Goal: Transaction & Acquisition: Purchase product/service

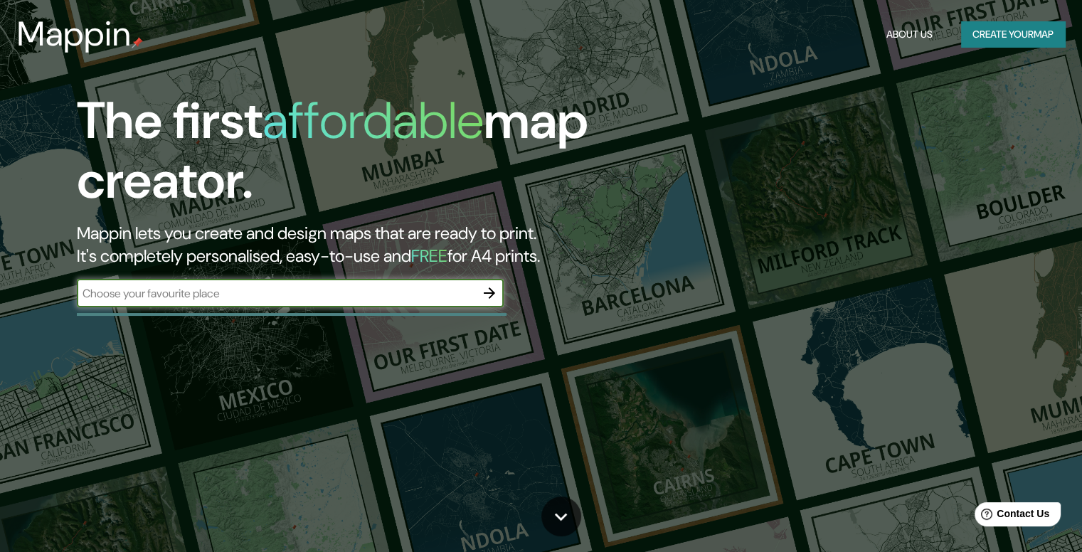
click at [435, 297] on input "text" at bounding box center [276, 293] width 398 height 16
type input "[GEOGRAPHIC_DATA]"
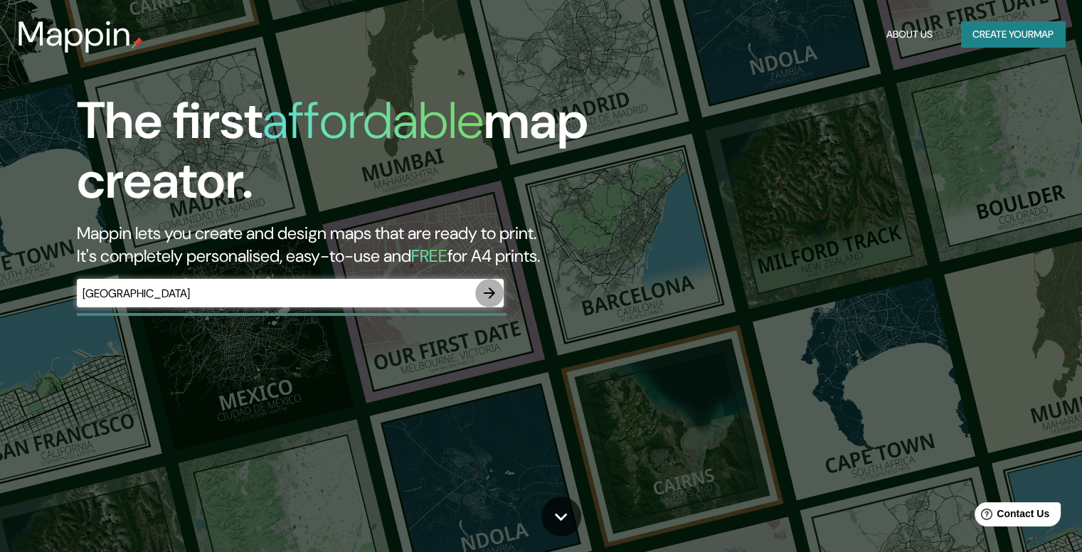
click at [489, 298] on icon "button" at bounding box center [489, 292] width 11 height 11
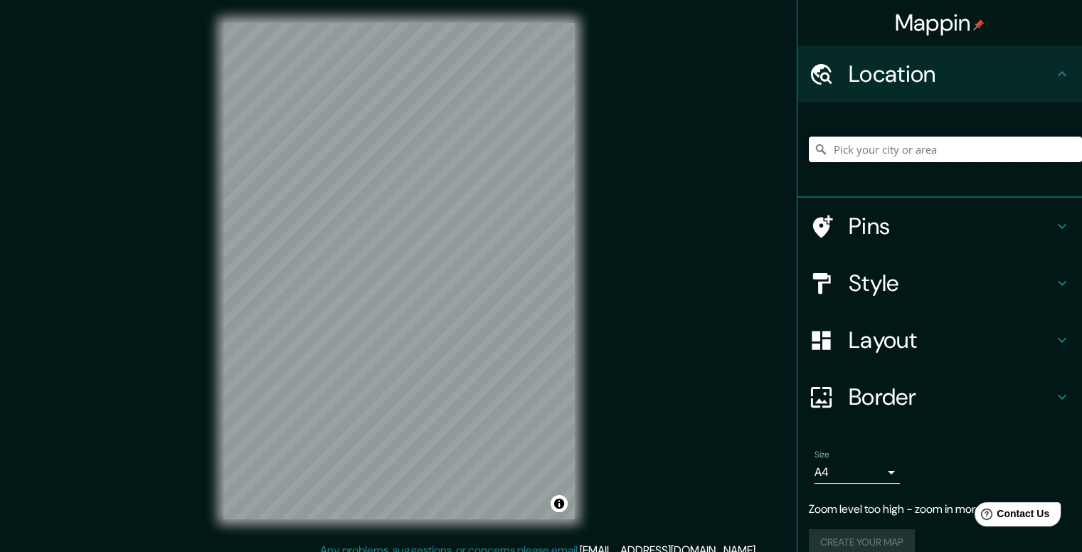
click at [895, 143] on input "Pick your city or area" at bounding box center [945, 150] width 273 height 26
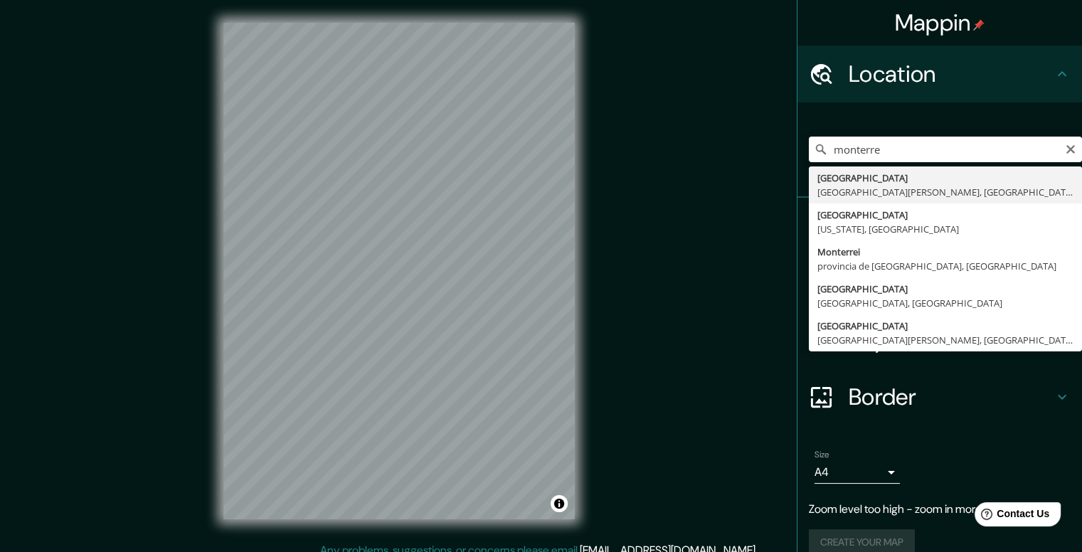
type input "[GEOGRAPHIC_DATA], [GEOGRAPHIC_DATA][PERSON_NAME], [GEOGRAPHIC_DATA]"
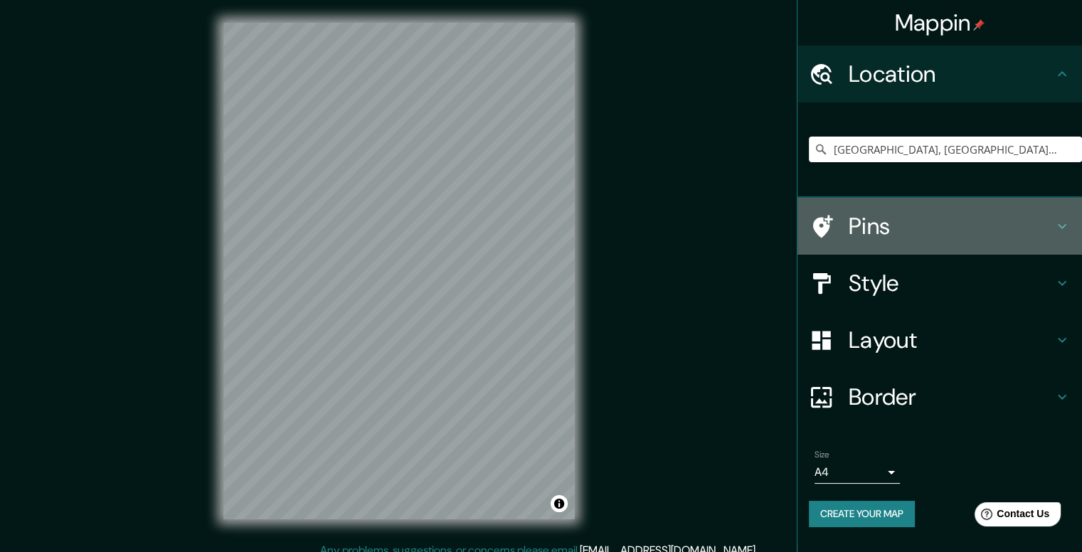
click at [902, 238] on h4 "Pins" at bounding box center [950, 226] width 205 height 28
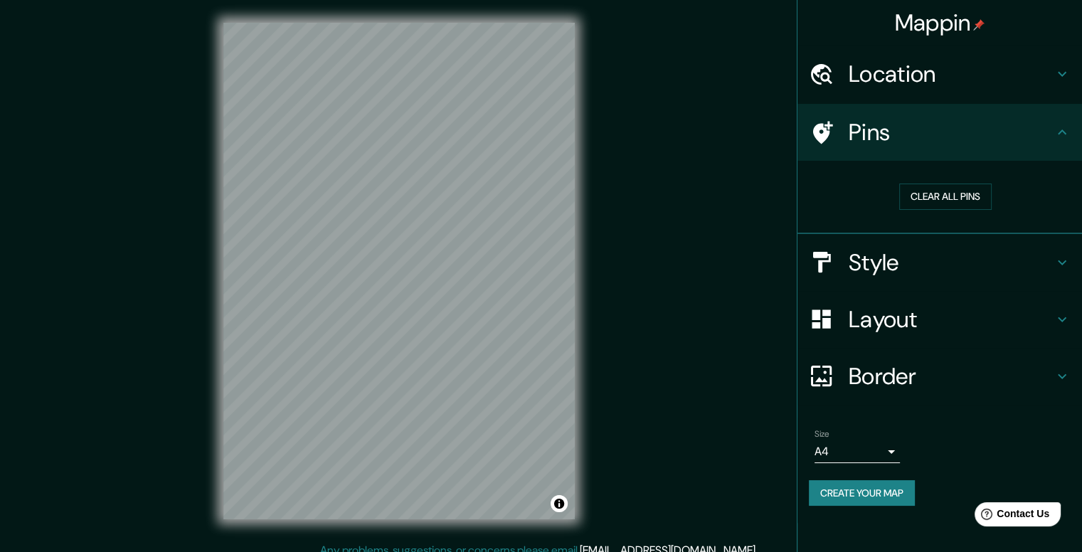
click at [1024, 126] on h4 "Pins" at bounding box center [950, 132] width 205 height 28
click at [1017, 249] on h4 "Style" at bounding box center [950, 262] width 205 height 28
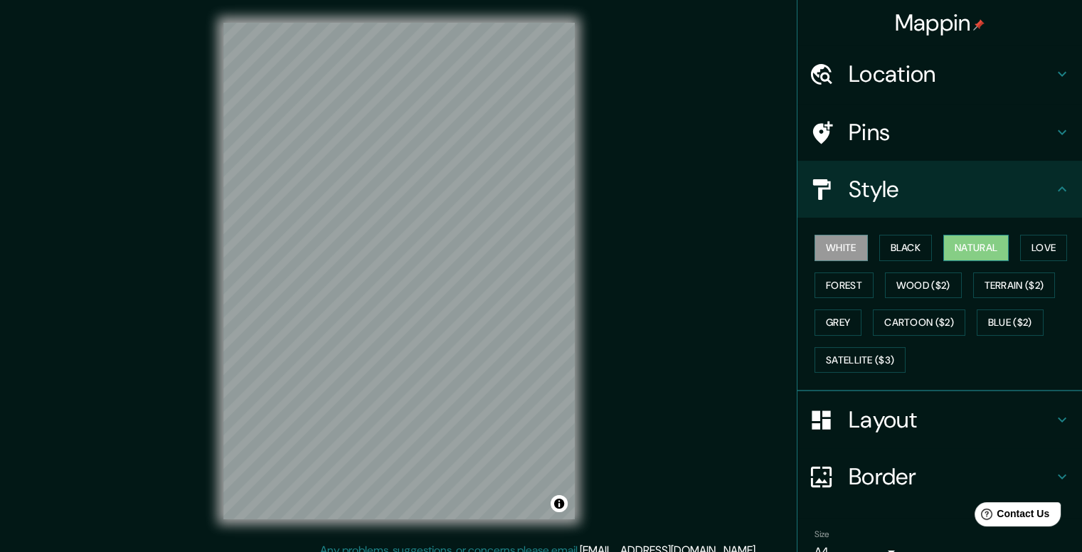
click at [966, 252] on button "Natural" at bounding box center [975, 248] width 65 height 26
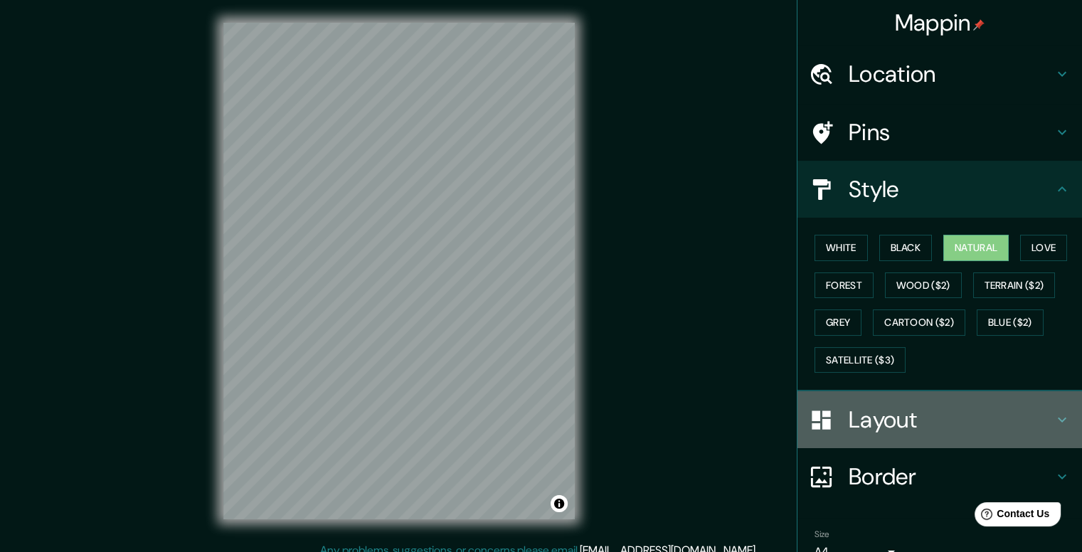
click at [881, 422] on h4 "Layout" at bounding box center [950, 419] width 205 height 28
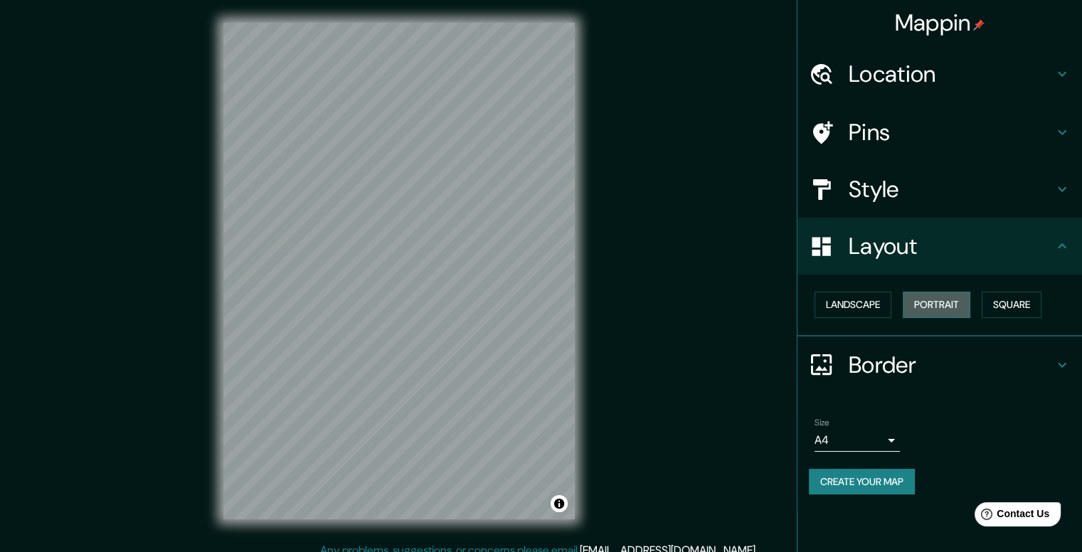
click at [920, 311] on button "Portrait" at bounding box center [936, 305] width 68 height 26
click at [867, 305] on button "Landscape" at bounding box center [852, 305] width 77 height 26
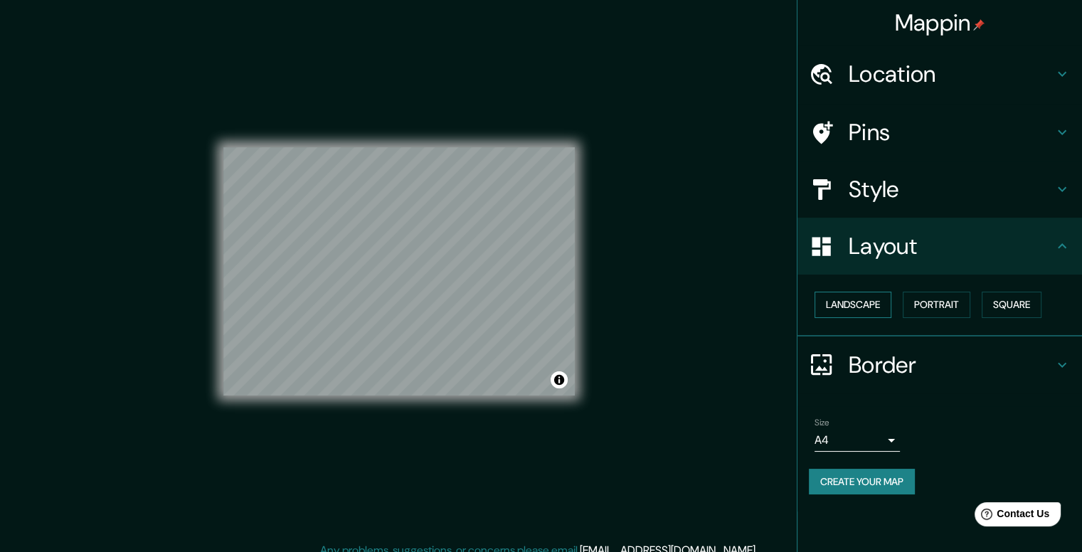
click at [865, 304] on button "Landscape" at bounding box center [852, 305] width 77 height 26
click at [916, 305] on button "Portrait" at bounding box center [936, 305] width 68 height 26
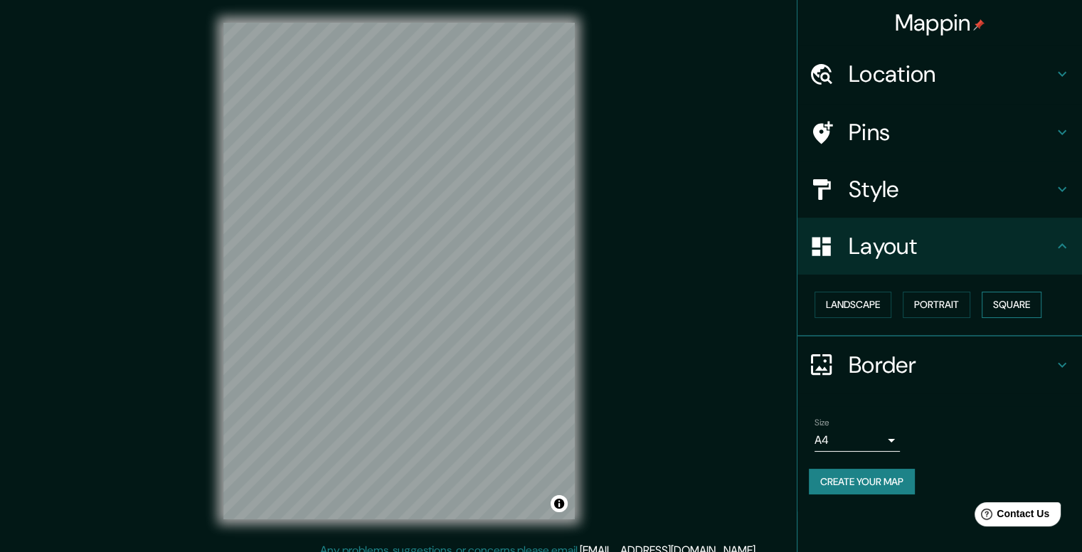
click at [988, 307] on button "Square" at bounding box center [1011, 305] width 60 height 26
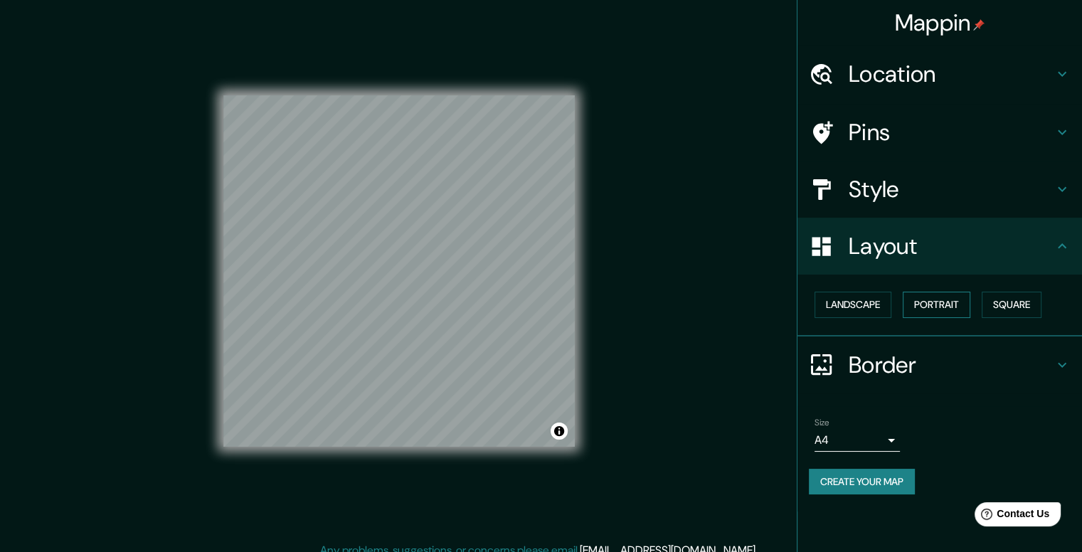
click at [956, 302] on button "Portrait" at bounding box center [936, 305] width 68 height 26
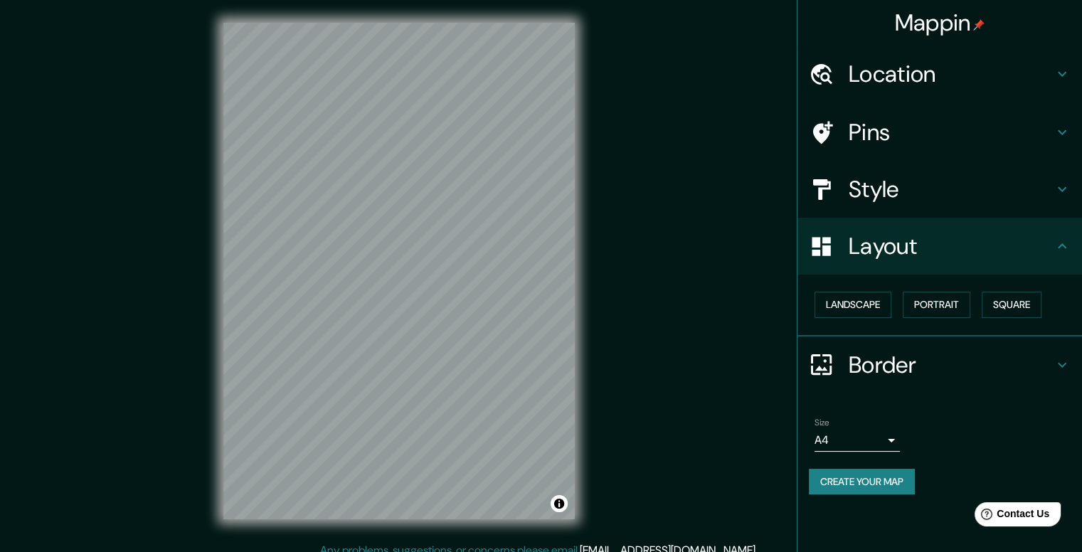
click at [993, 260] on div "Layout" at bounding box center [939, 246] width 284 height 57
click at [971, 347] on div "Border" at bounding box center [939, 364] width 284 height 57
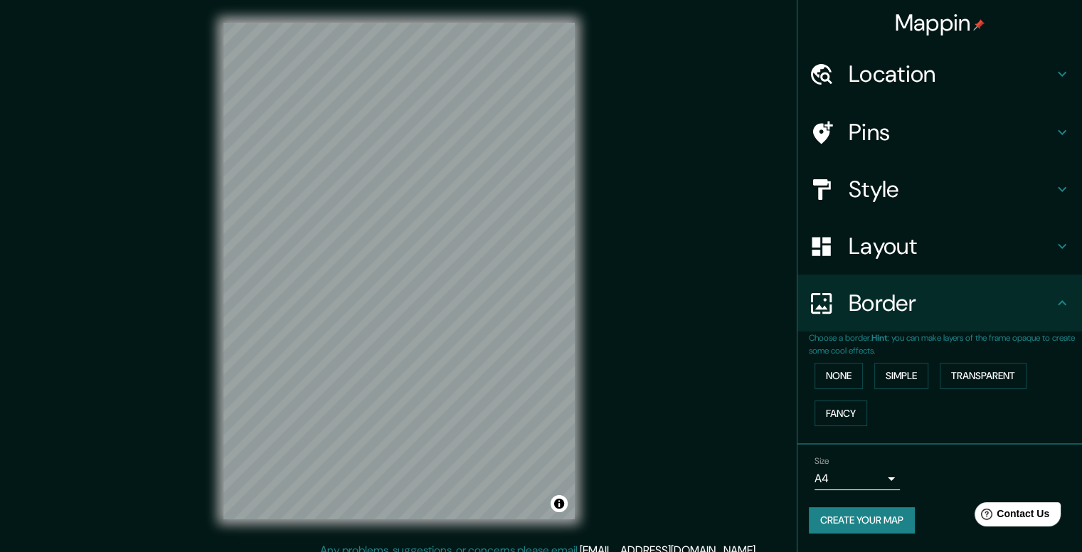
click at [880, 464] on div "Size A4 single" at bounding box center [856, 473] width 85 height 34
click at [882, 468] on body "Mappin Location [GEOGRAPHIC_DATA], [GEOGRAPHIC_DATA][PERSON_NAME], [GEOGRAPHIC_…" at bounding box center [541, 276] width 1082 height 552
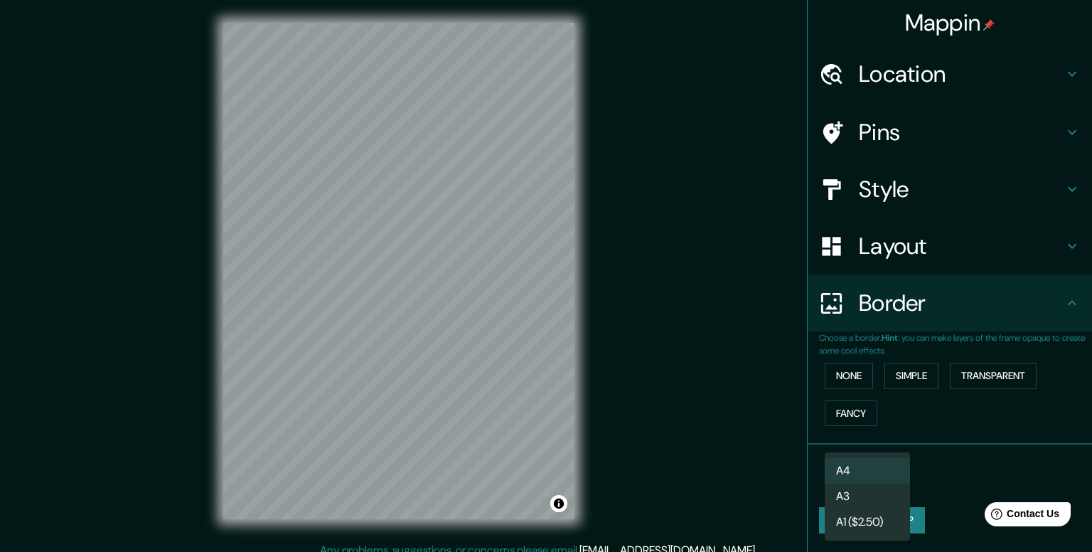
click at [944, 468] on div at bounding box center [546, 276] width 1092 height 552
